Goal: Task Accomplishment & Management: Complete application form

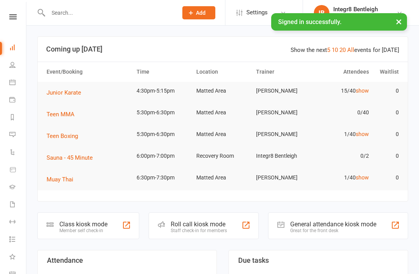
click at [65, 16] on input "text" at bounding box center [109, 12] width 126 height 11
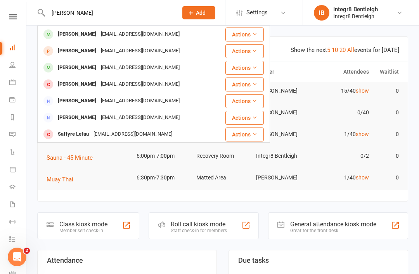
type input "[PERSON_NAME]"
click at [59, 33] on div "[PERSON_NAME]" at bounding box center [76, 34] width 43 height 11
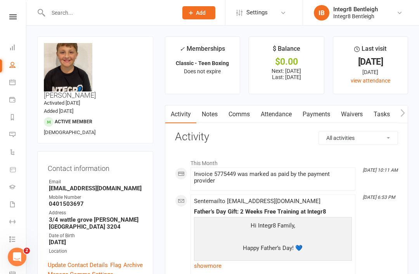
click at [352, 112] on link "Waivers" at bounding box center [351, 114] width 33 height 18
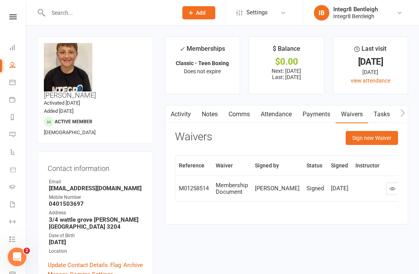
click at [368, 136] on button "Sign new Waiver" at bounding box center [371, 138] width 52 height 14
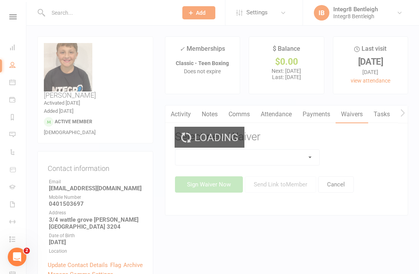
click at [267, 162] on div "Loading" at bounding box center [209, 137] width 419 height 274
click at [271, 162] on select at bounding box center [247, 158] width 144 height 16
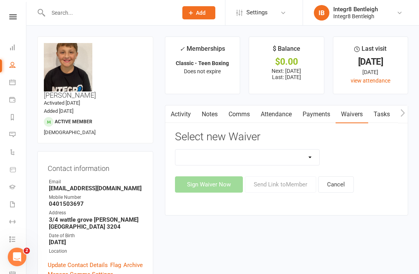
select select "10625"
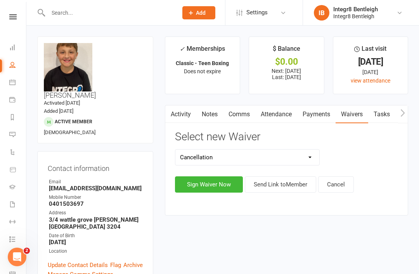
click at [214, 187] on button "Sign Waiver Now" at bounding box center [209, 184] width 68 height 16
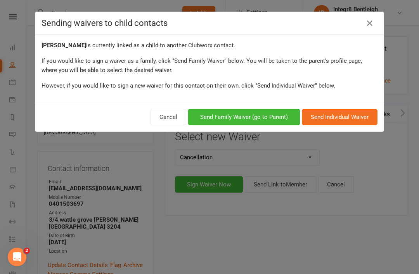
click at [235, 115] on button "Send Family Waiver (go to Parent)" at bounding box center [244, 117] width 112 height 16
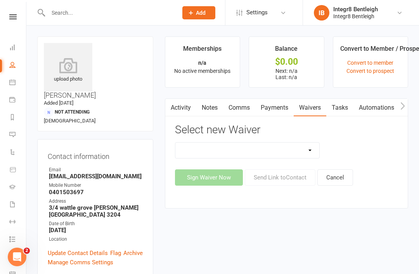
click at [295, 157] on select "10 Class Pass Cancellation Hold Membership Document Mobility Workshop No Payers…" at bounding box center [247, 151] width 144 height 16
select select "10625"
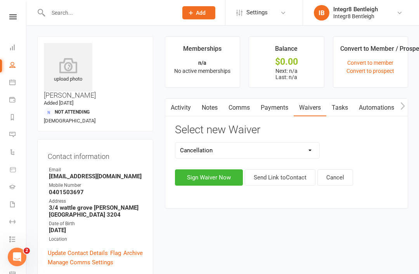
click at [199, 184] on button "Sign Waiver Now" at bounding box center [209, 177] width 68 height 16
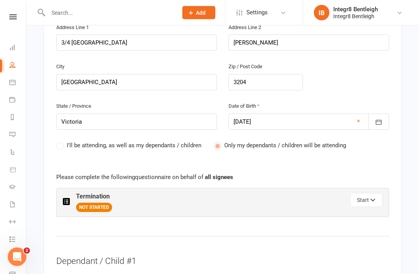
click at [368, 193] on button "Start" at bounding box center [366, 200] width 32 height 14
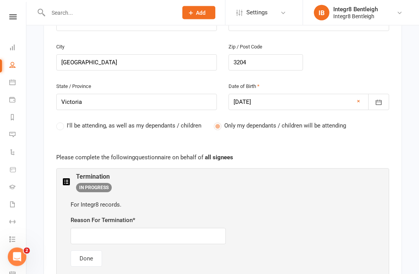
scroll to position [325, 0]
click at [142, 233] on input "text" at bounding box center [148, 236] width 155 height 16
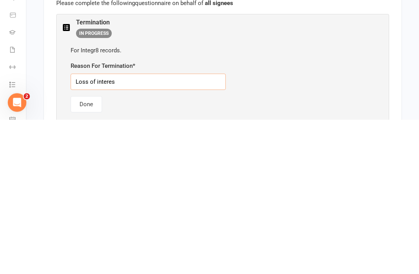
type input "Loss of interest"
click at [86, 251] on button "Done" at bounding box center [86, 259] width 31 height 16
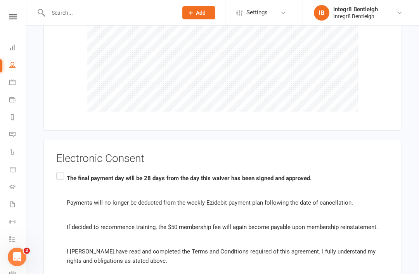
scroll to position [1286, 0]
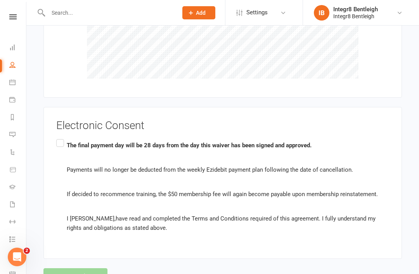
click at [60, 138] on label "The final payment day will be 28 days from the day this waiver has been signed …" at bounding box center [222, 187] width 333 height 98
click at [60, 138] on input "The final payment day will be 28 days from the day this waiver has been signed …" at bounding box center [58, 138] width 5 height 0
click at [84, 268] on button "Agree & Submit" at bounding box center [75, 276] width 64 height 16
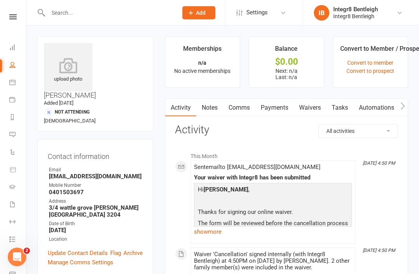
click at [219, 235] on link "show more" at bounding box center [273, 231] width 158 height 11
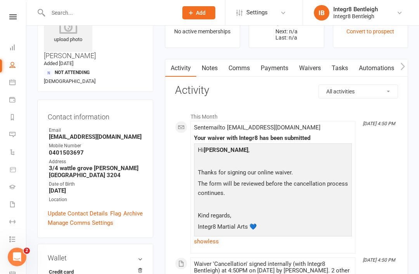
scroll to position [41, 0]
